Goal: Transaction & Acquisition: Purchase product/service

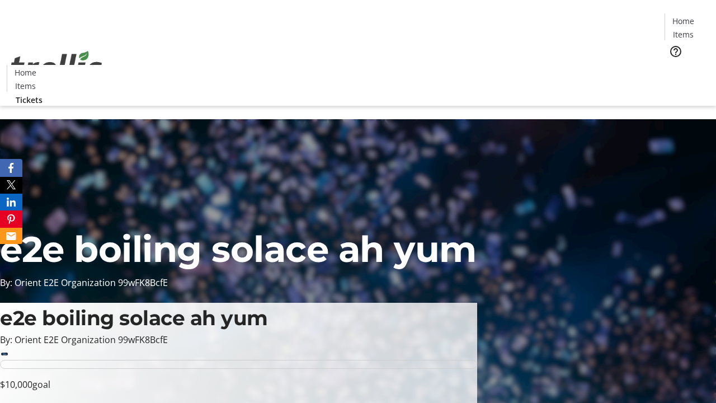
click at [673, 65] on span "Tickets" at bounding box center [686, 71] width 27 height 12
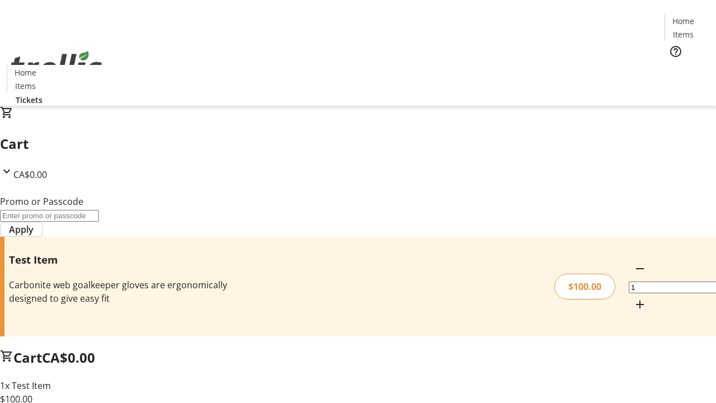
type input "PERCENT"
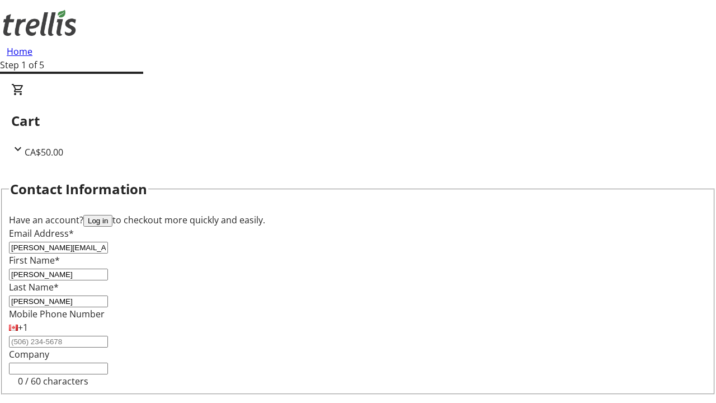
type input "[PERSON_NAME]"
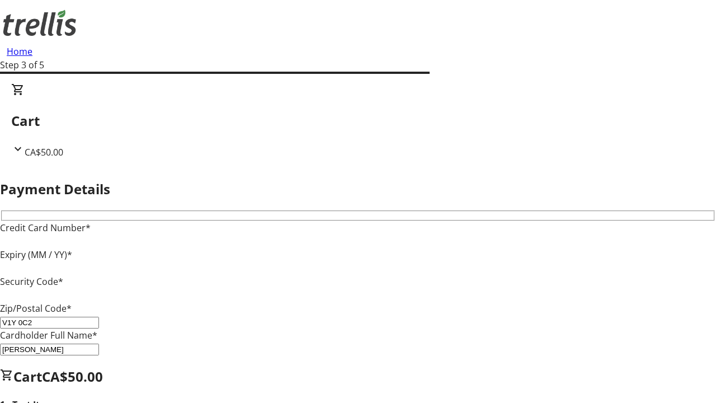
type input "V1Y 0C2"
